Goal: Book appointment/travel/reservation

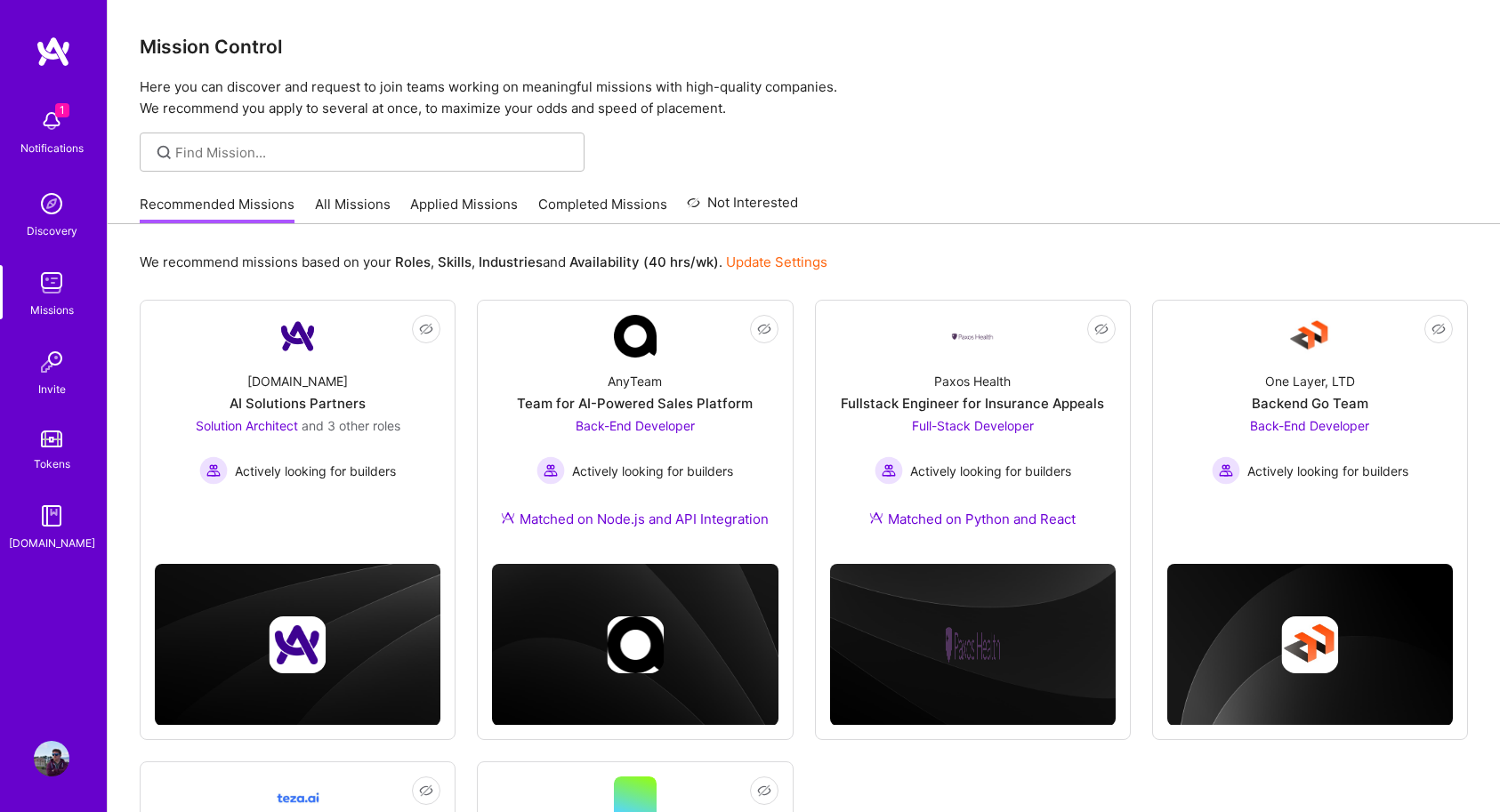
click at [71, 139] on div "Notifications" at bounding box center [52, 147] width 63 height 19
